Goal: Task Accomplishment & Management: Manage account settings

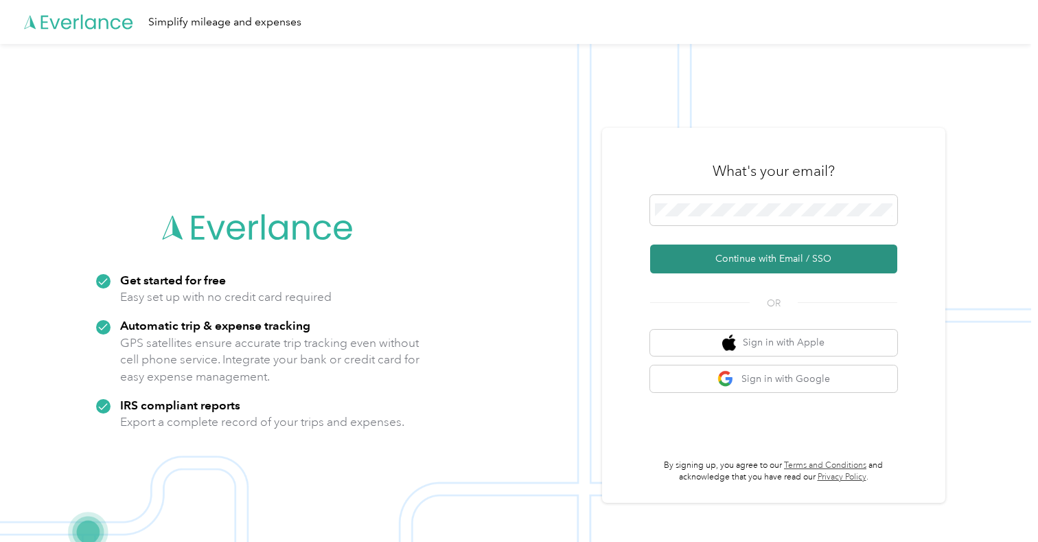
click at [809, 268] on button "Continue with Email / SSO" at bounding box center [773, 258] width 247 height 29
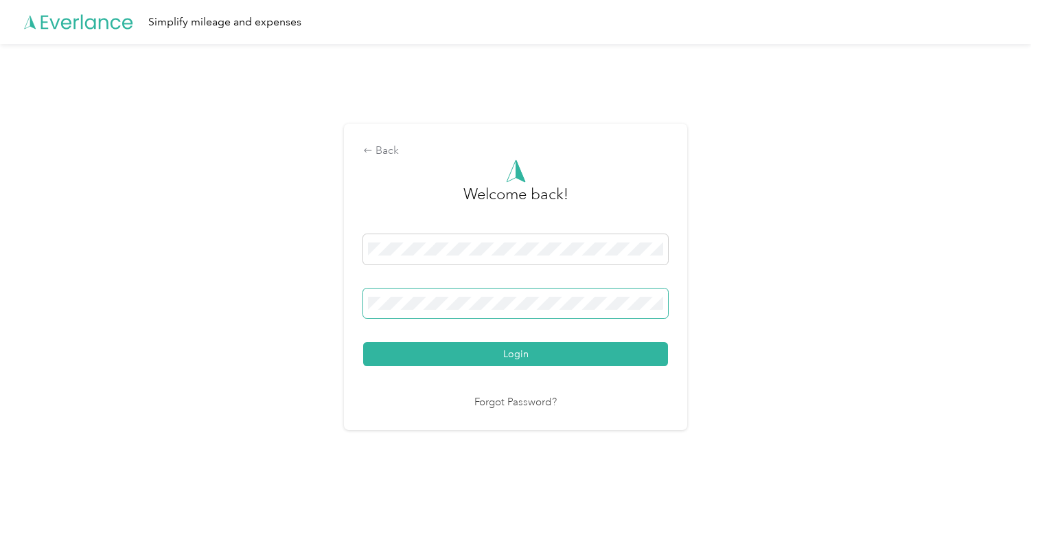
click at [519, 353] on button "Login" at bounding box center [515, 354] width 305 height 24
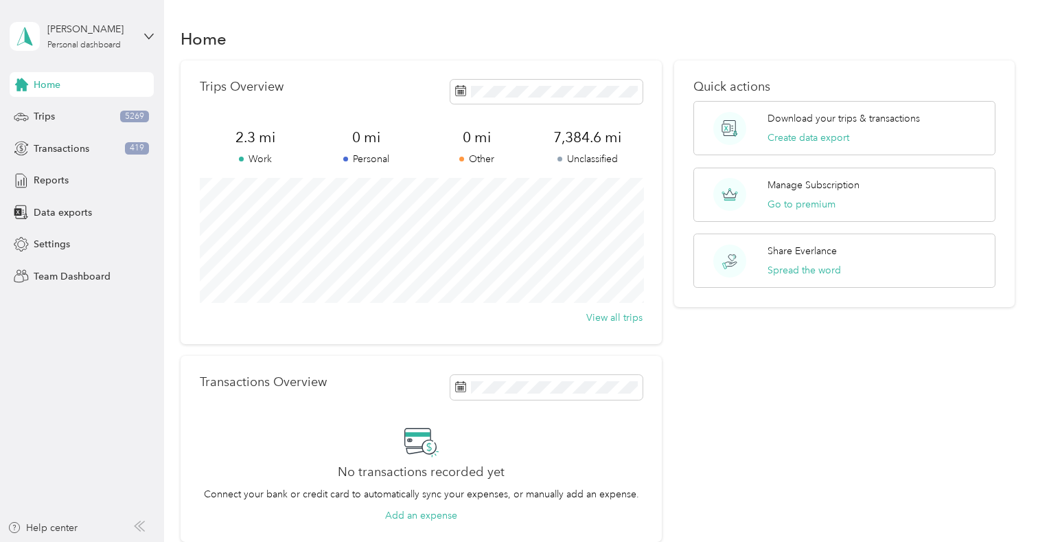
click at [143, 35] on div "[PERSON_NAME] Personal dashboard" at bounding box center [82, 36] width 144 height 48
drag, startPoint x: 493, startPoint y: 27, endPoint x: 253, endPoint y: 67, distance: 242.9
click at [487, 27] on div "Home" at bounding box center [597, 38] width 833 height 29
click at [46, 244] on span "Settings" at bounding box center [52, 244] width 36 height 14
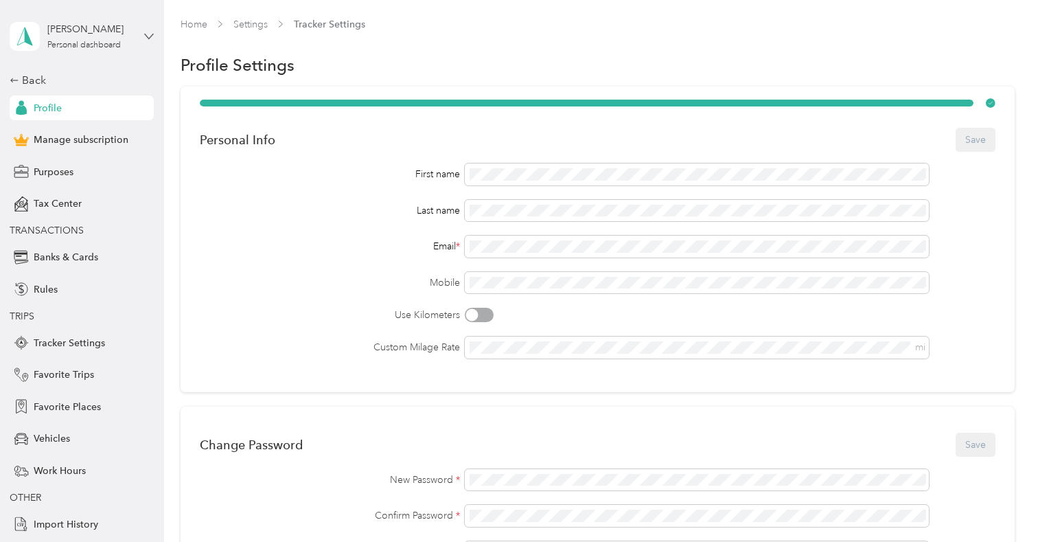
click at [146, 36] on icon at bounding box center [149, 36] width 8 height 5
drag, startPoint x: 430, startPoint y: 47, endPoint x: 70, endPoint y: 80, distance: 361.2
click at [414, 49] on section "Home Settings Tracker Settings Profile Settings Personal Info Save First name L…" at bounding box center [597, 463] width 833 height 893
click at [65, 139] on span "Manage subscription" at bounding box center [81, 139] width 95 height 14
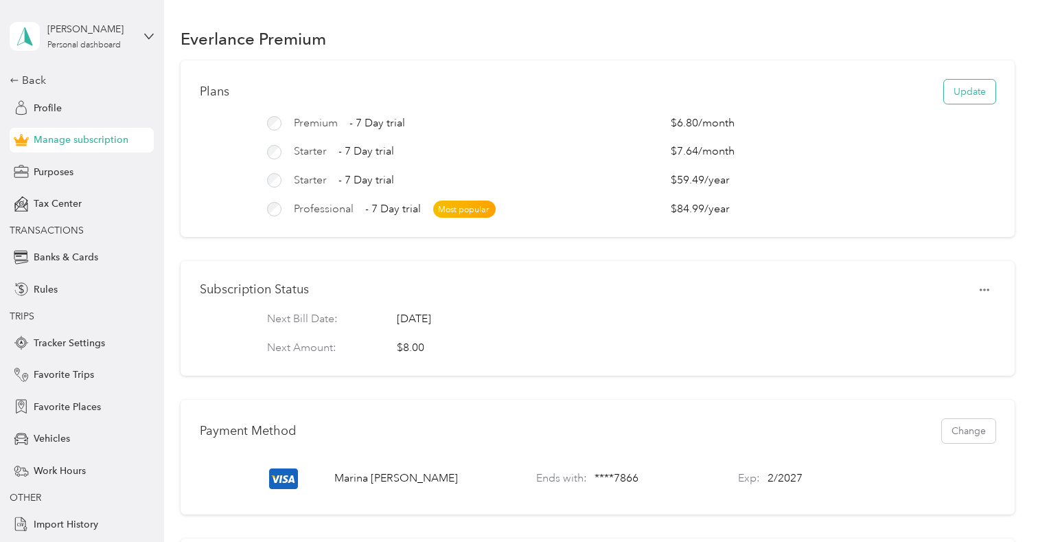
click at [957, 88] on button "Update" at bounding box center [969, 92] width 51 height 24
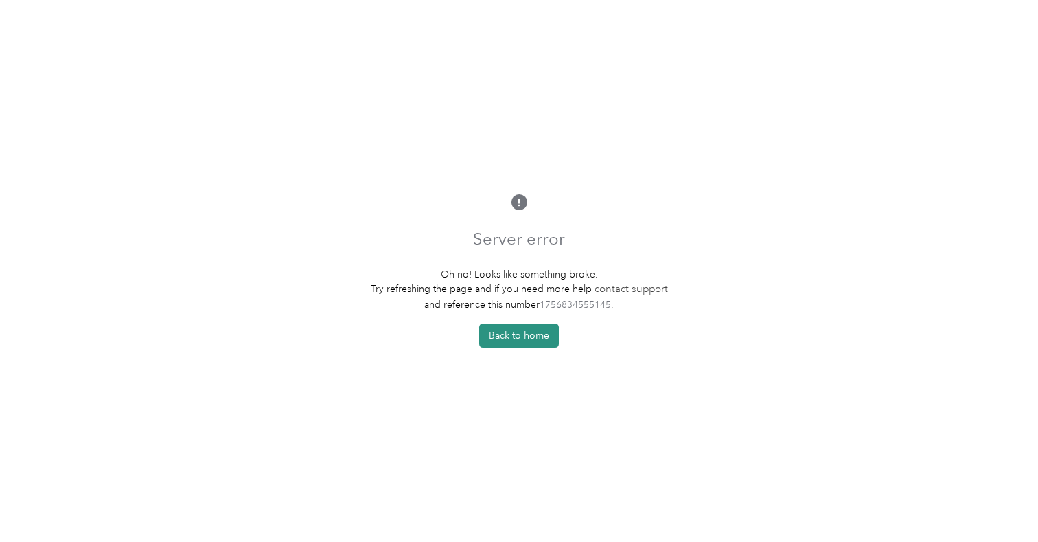
click at [521, 332] on button "Back to home" at bounding box center [519, 335] width 80 height 24
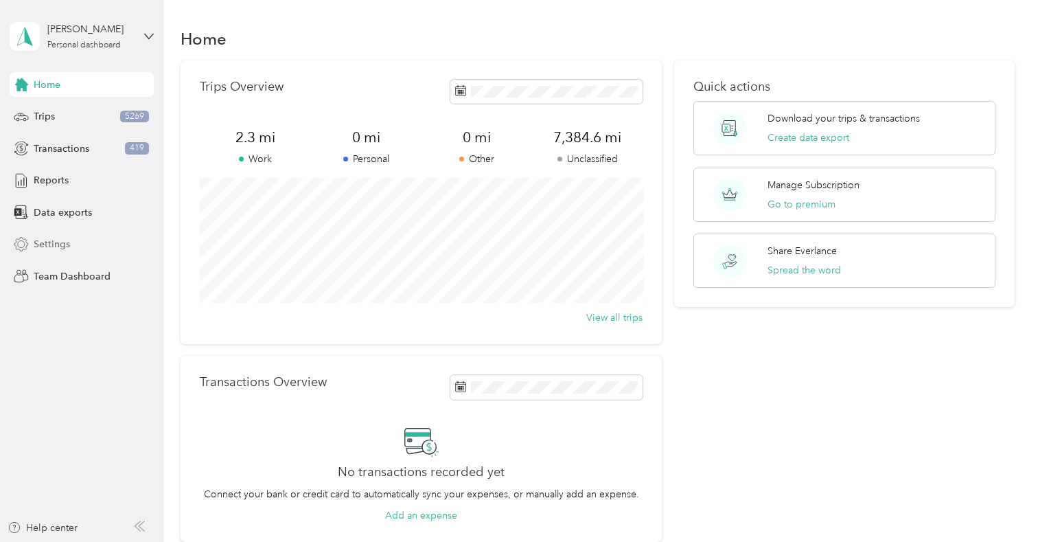
click at [51, 237] on span "Settings" at bounding box center [52, 244] width 36 height 14
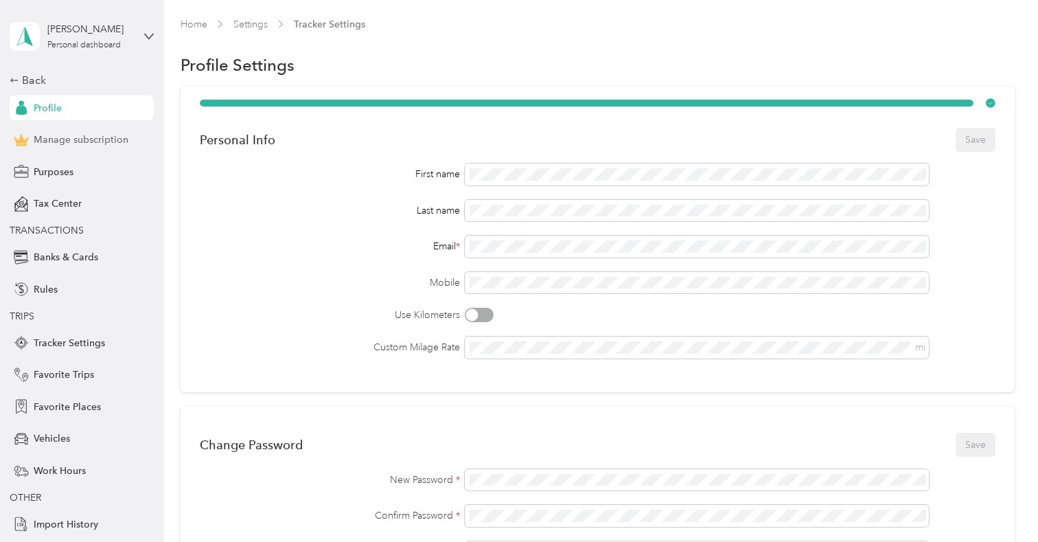
click at [67, 141] on span "Manage subscription" at bounding box center [81, 139] width 95 height 14
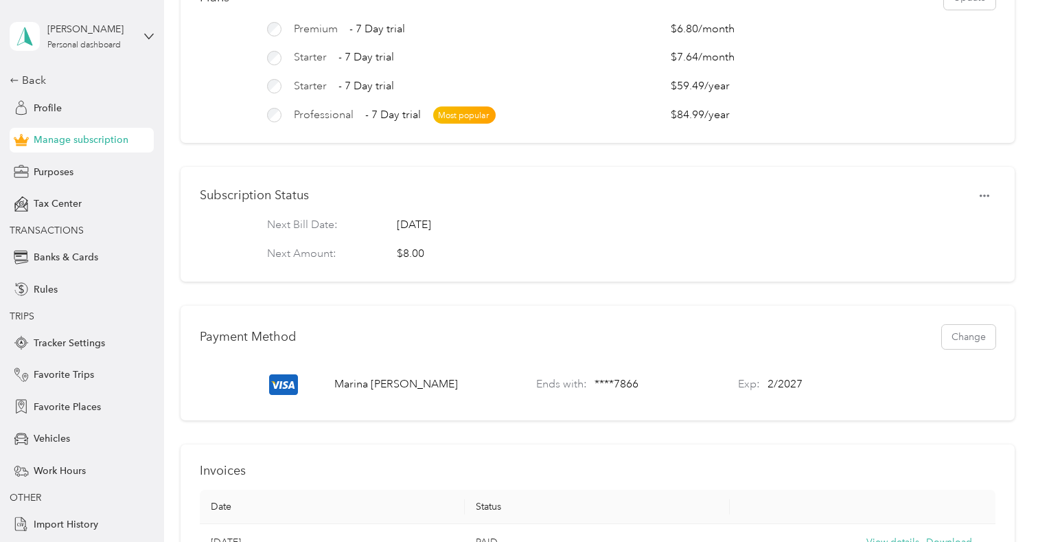
scroll to position [103, 0]
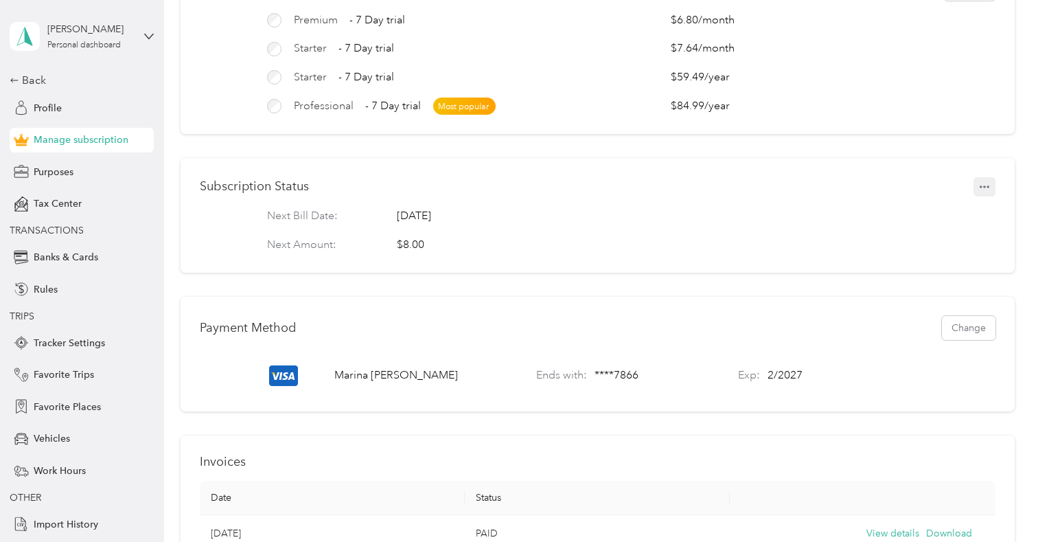
click at [989, 188] on icon "button" at bounding box center [984, 186] width 10 height 3
click at [935, 213] on span "Set to cancel" at bounding box center [961, 211] width 56 height 14
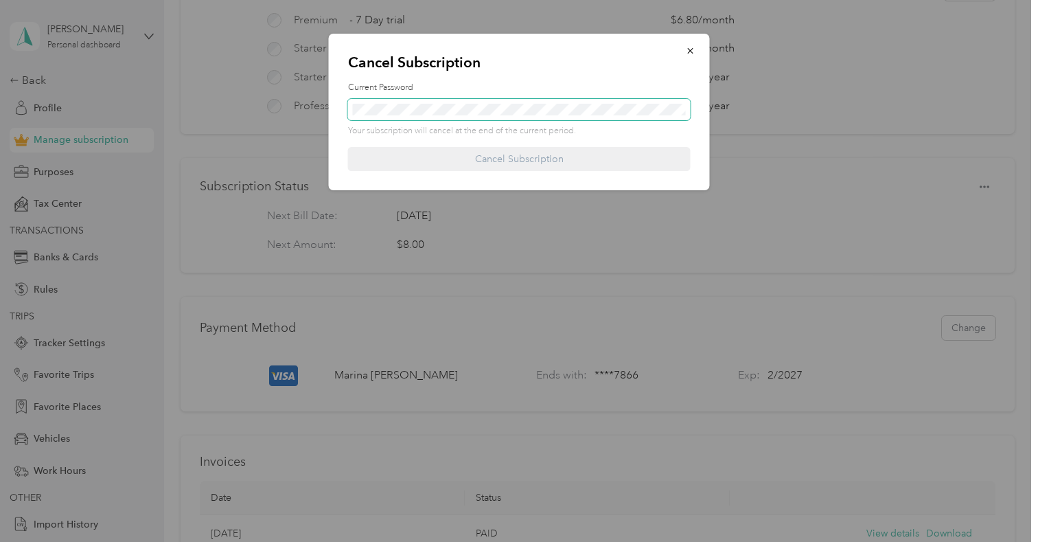
click at [419, 118] on span at bounding box center [519, 110] width 342 height 22
click at [417, 118] on span at bounding box center [519, 110] width 342 height 22
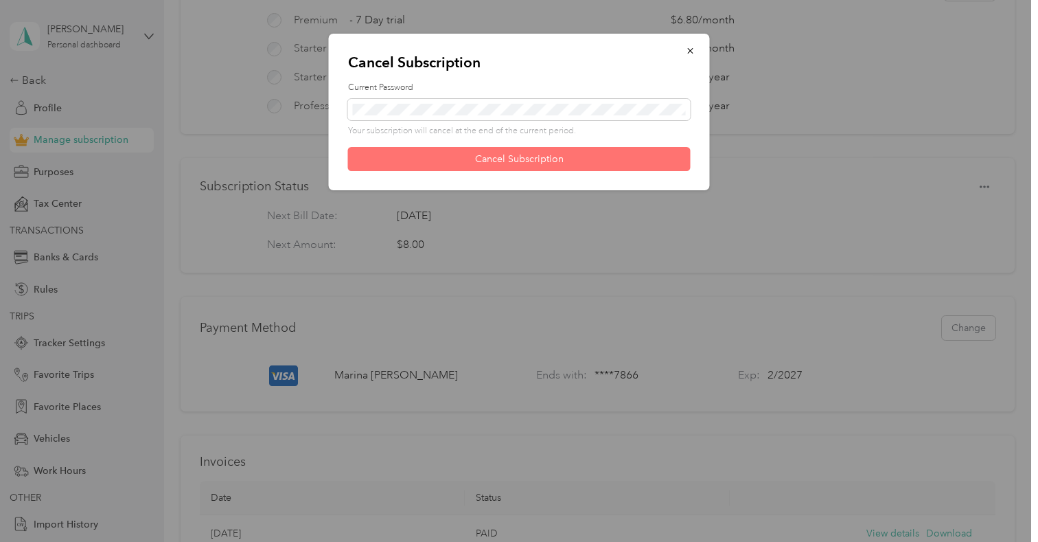
click at [524, 163] on button "Cancel Subscription" at bounding box center [519, 159] width 342 height 24
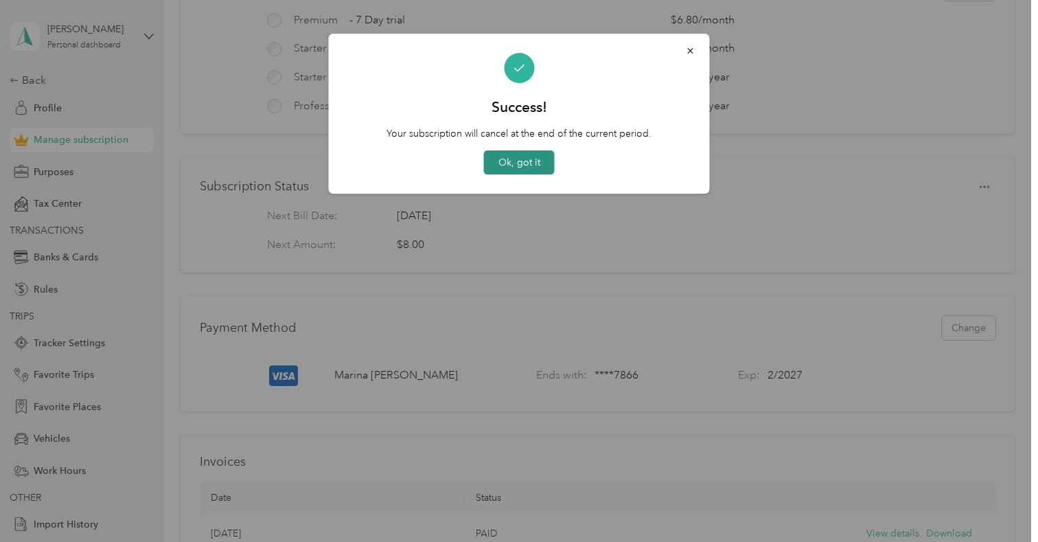
click at [514, 161] on button "Ok, got it" at bounding box center [519, 162] width 71 height 24
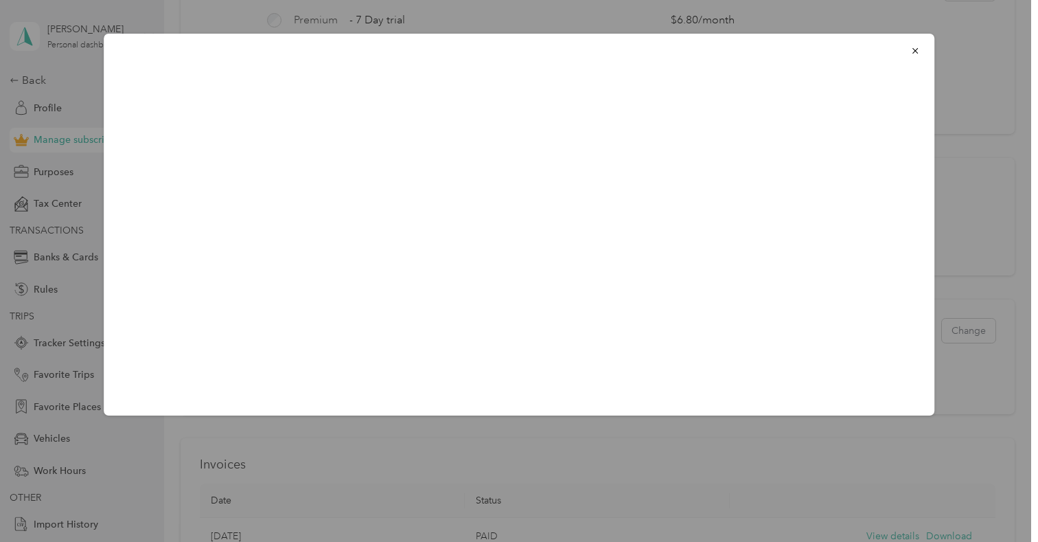
drag, startPoint x: 914, startPoint y: 54, endPoint x: 918, endPoint y: 62, distance: 9.8
click at [915, 54] on icon "button" at bounding box center [915, 51] width 10 height 10
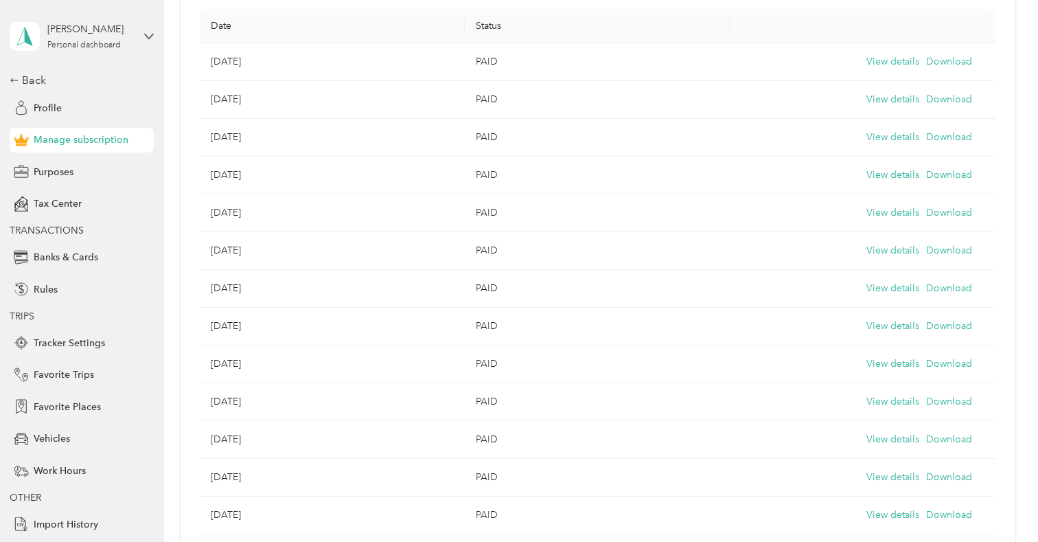
scroll to position [580, 0]
drag, startPoint x: 905, startPoint y: 58, endPoint x: 912, endPoint y: 60, distance: 7.2
click at [905, 58] on button "View details" at bounding box center [892, 58] width 53 height 15
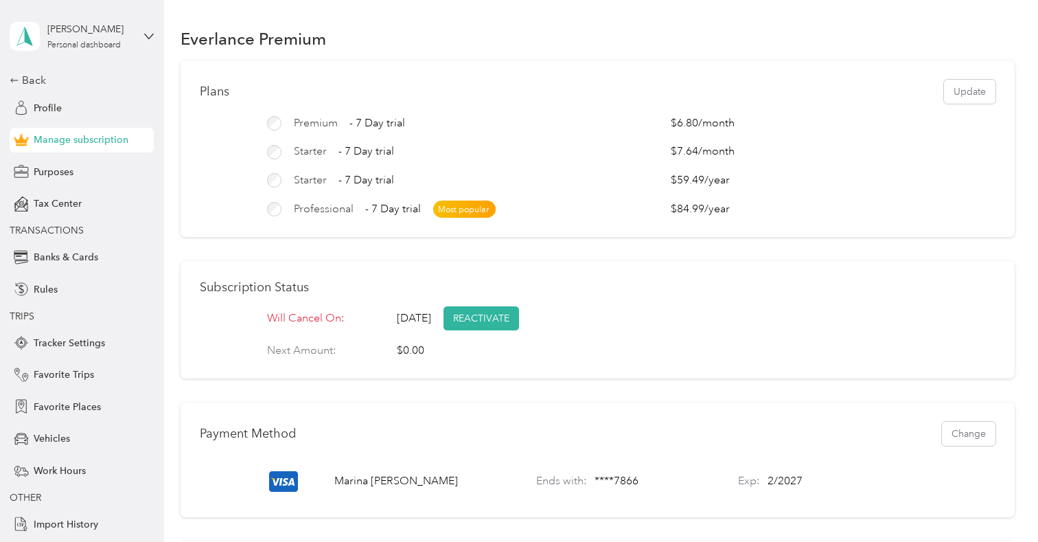
scroll to position [0, 0]
click at [627, 154] on div "Starter - 7 Day trial" at bounding box center [462, 151] width 391 height 16
